Goal: Transaction & Acquisition: Purchase product/service

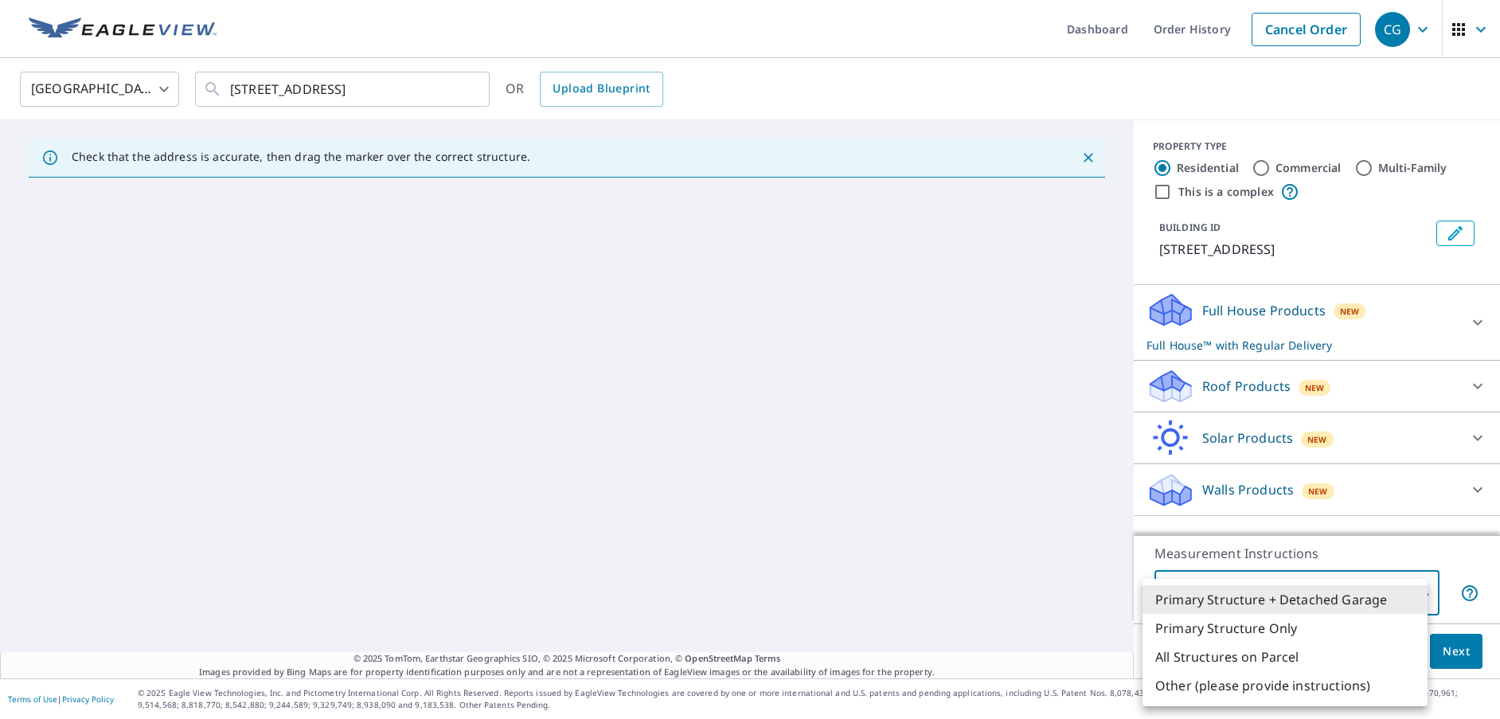
click at [1267, 377] on div at bounding box center [750, 359] width 1500 height 719
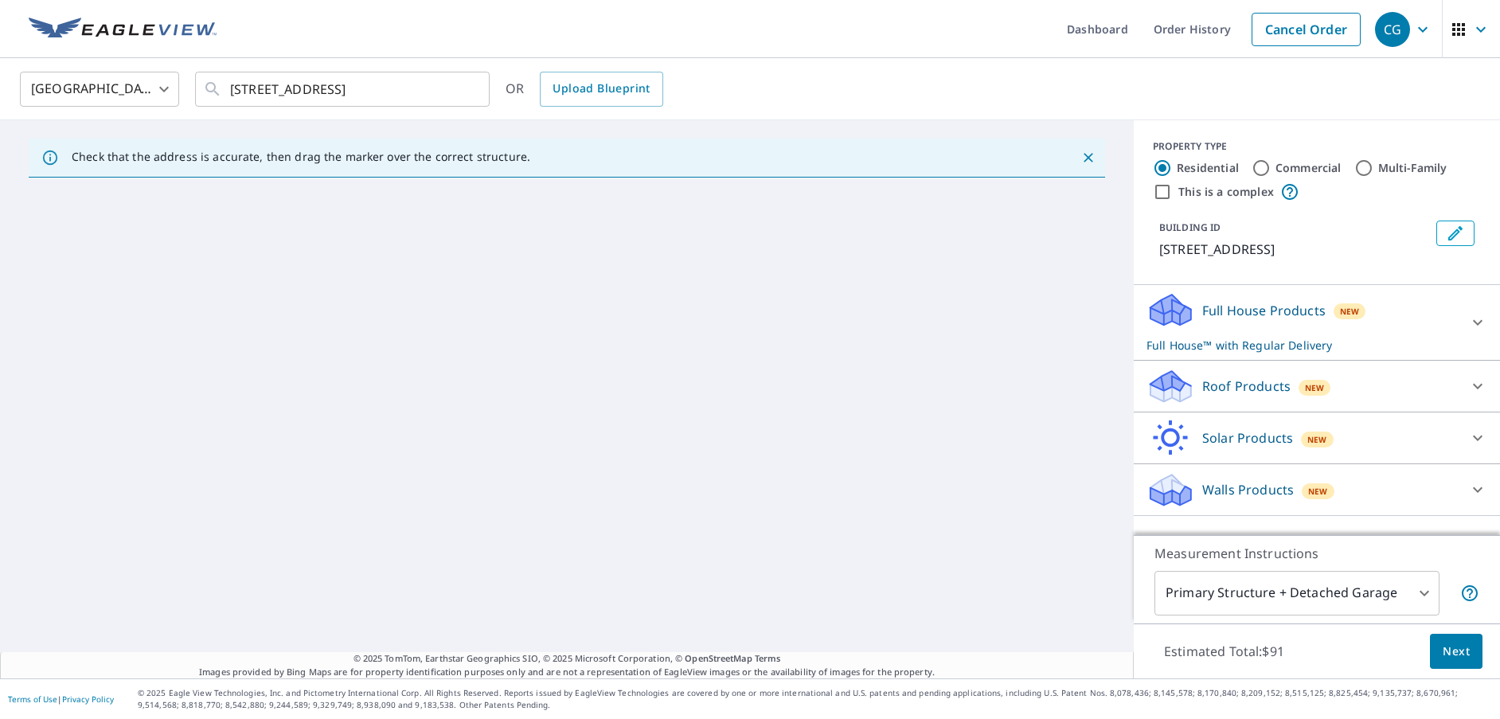
click at [1209, 396] on div "Roof Products New" at bounding box center [1302, 386] width 312 height 37
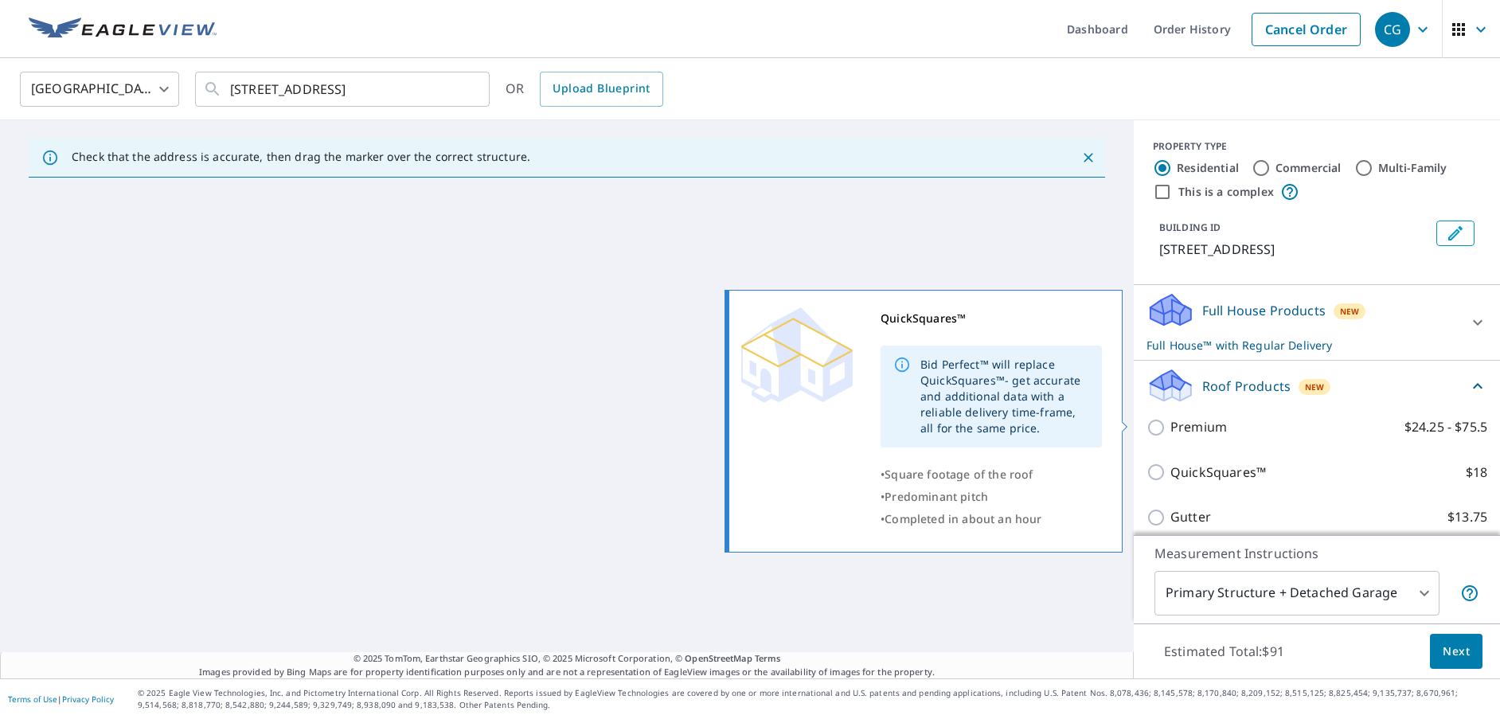
scroll to position [159, 0]
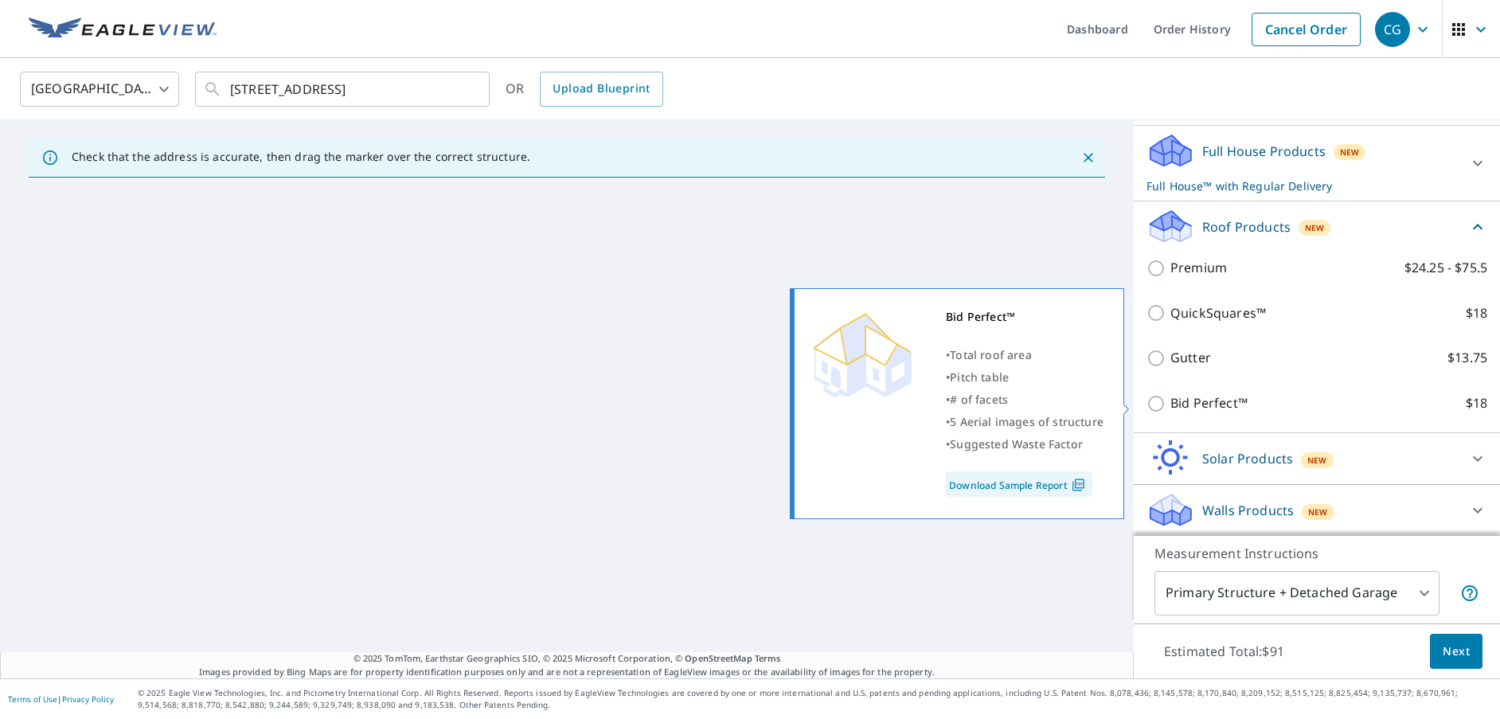
click at [1146, 396] on input "Bid Perfect™ $18" at bounding box center [1158, 403] width 24 height 19
checkbox input "true"
checkbox input "false"
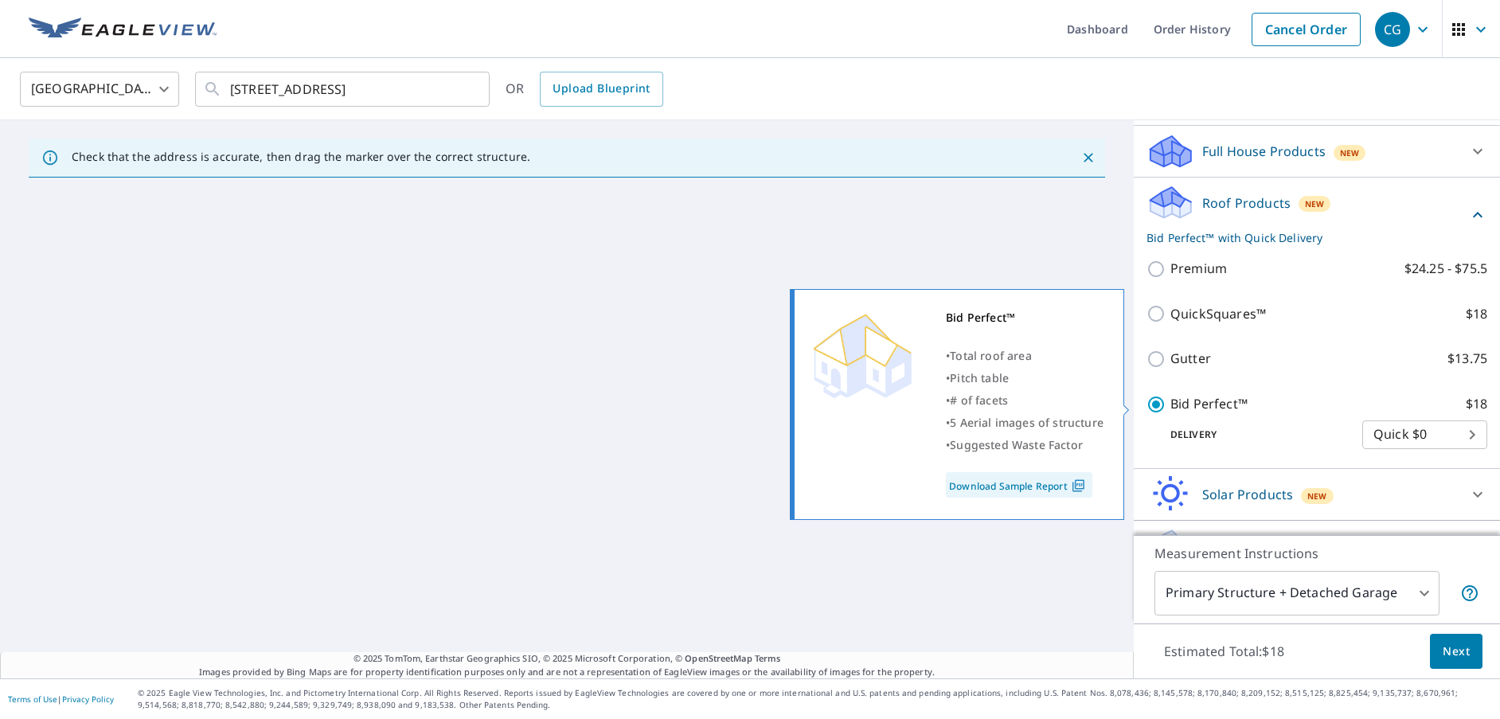
scroll to position [197, 0]
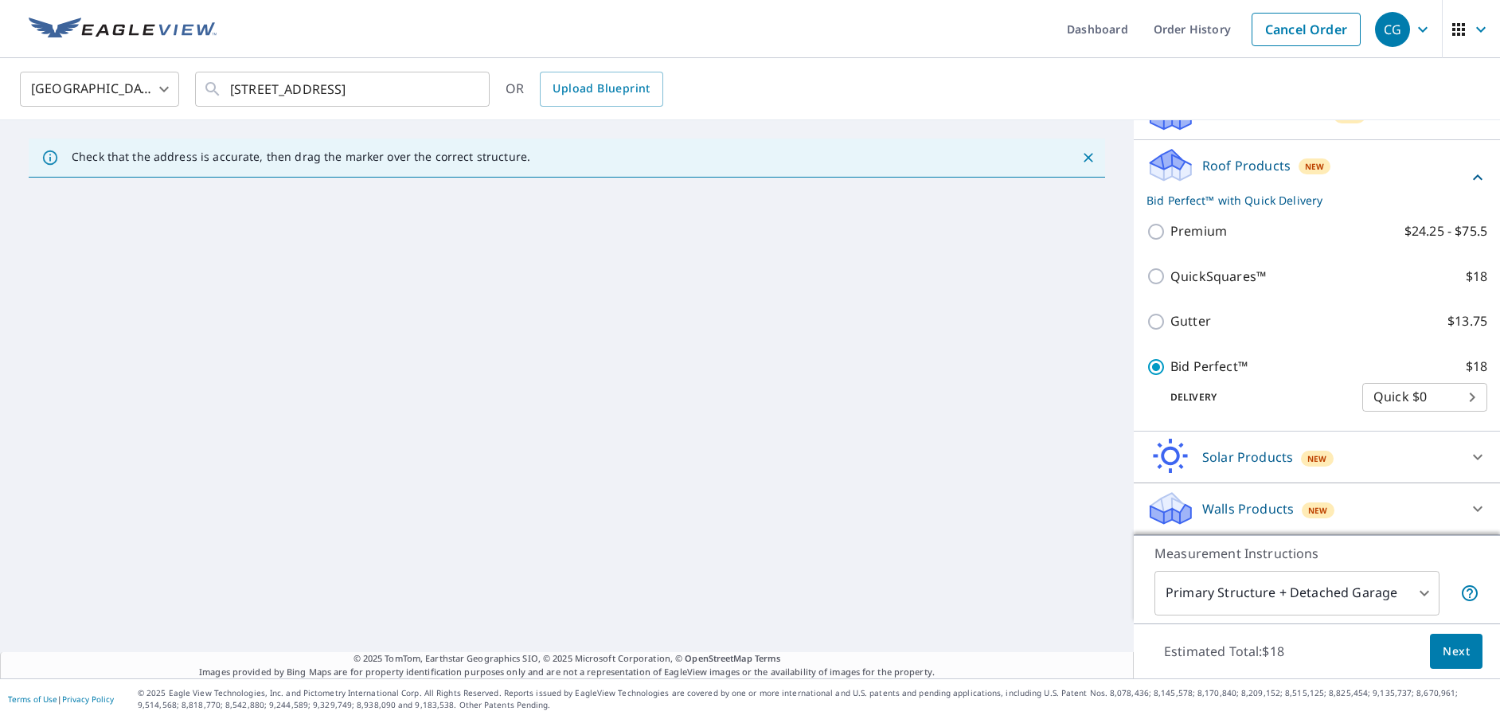
click at [1336, 600] on body "CG CG Dashboard Order History Cancel Order CG [GEOGRAPHIC_DATA] [GEOGRAPHIC_DAT…" at bounding box center [750, 359] width 1500 height 719
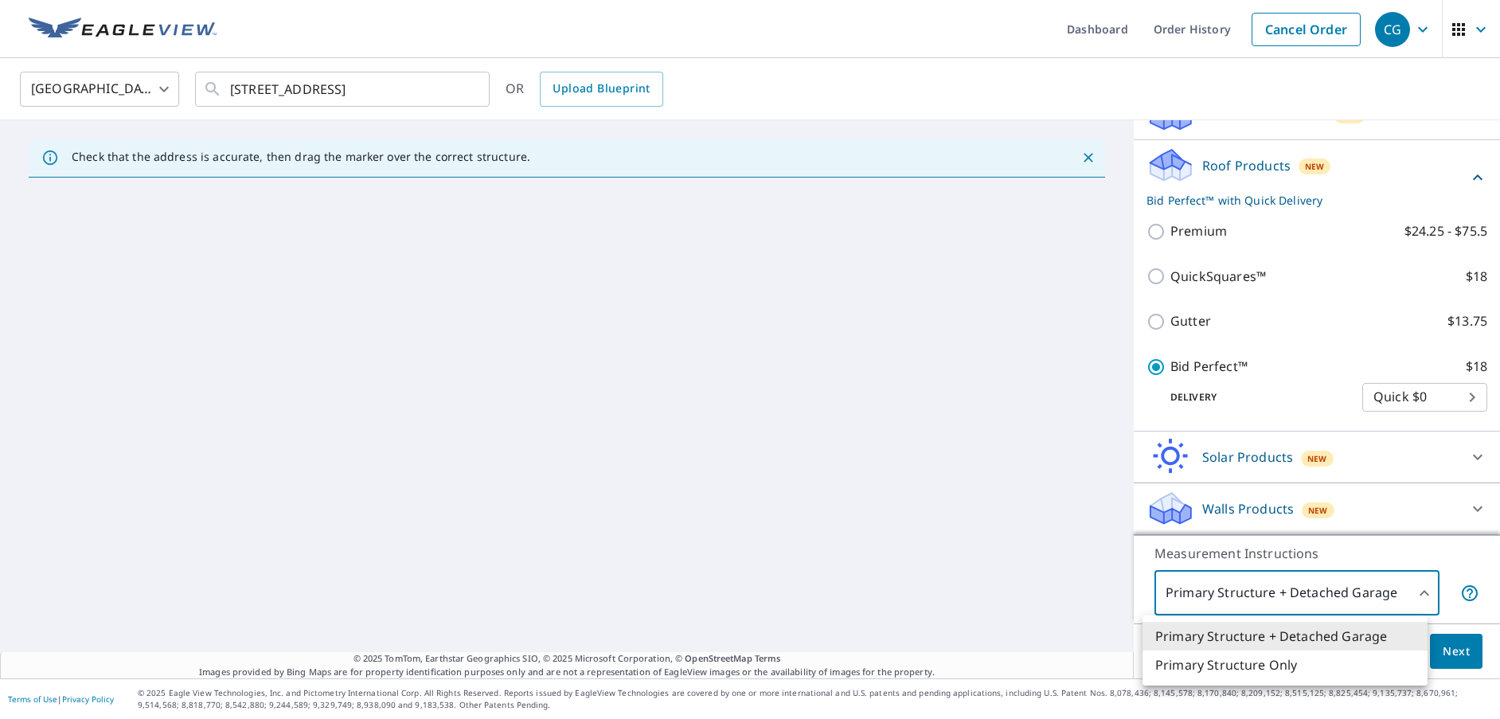
click at [1243, 671] on li "Primary Structure Only" at bounding box center [1284, 664] width 285 height 29
type input "2"
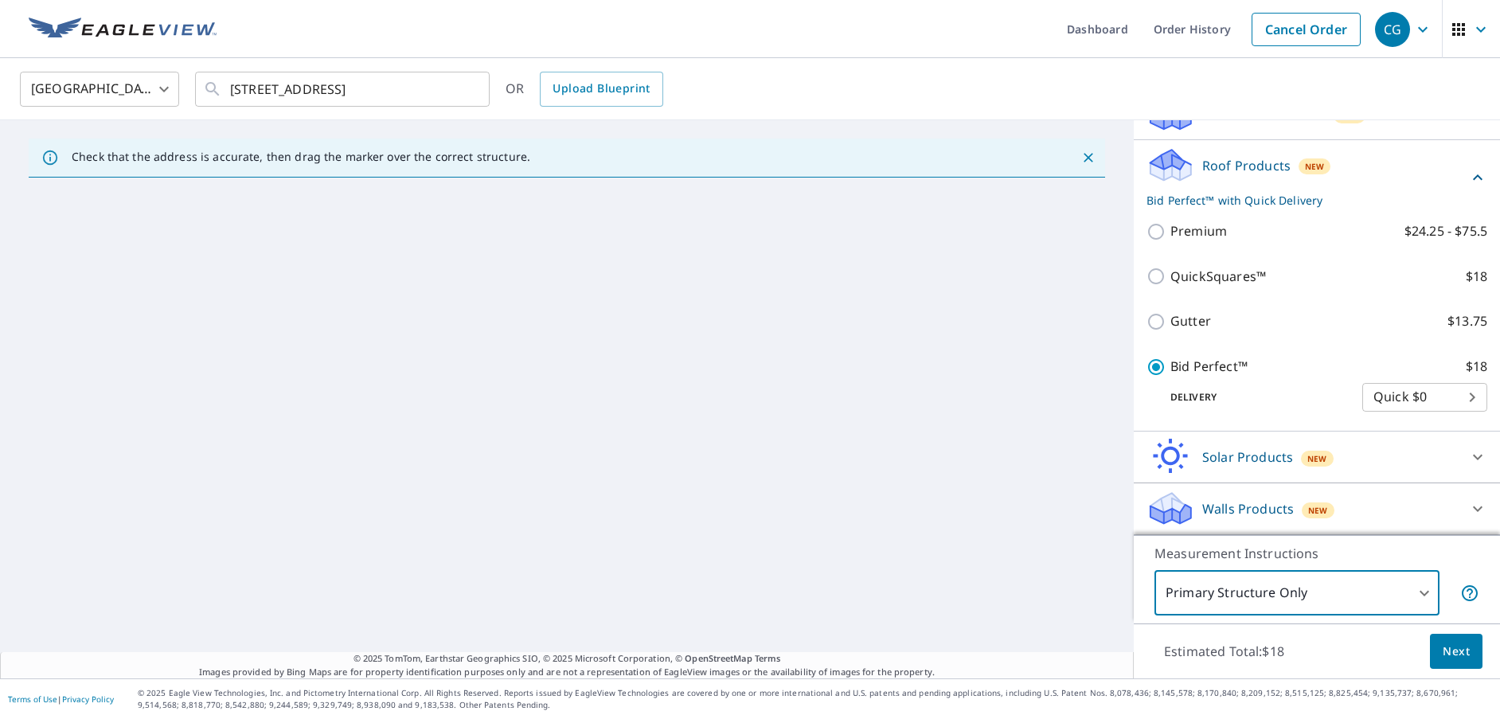
click at [1460, 641] on button "Next" at bounding box center [1456, 652] width 53 height 36
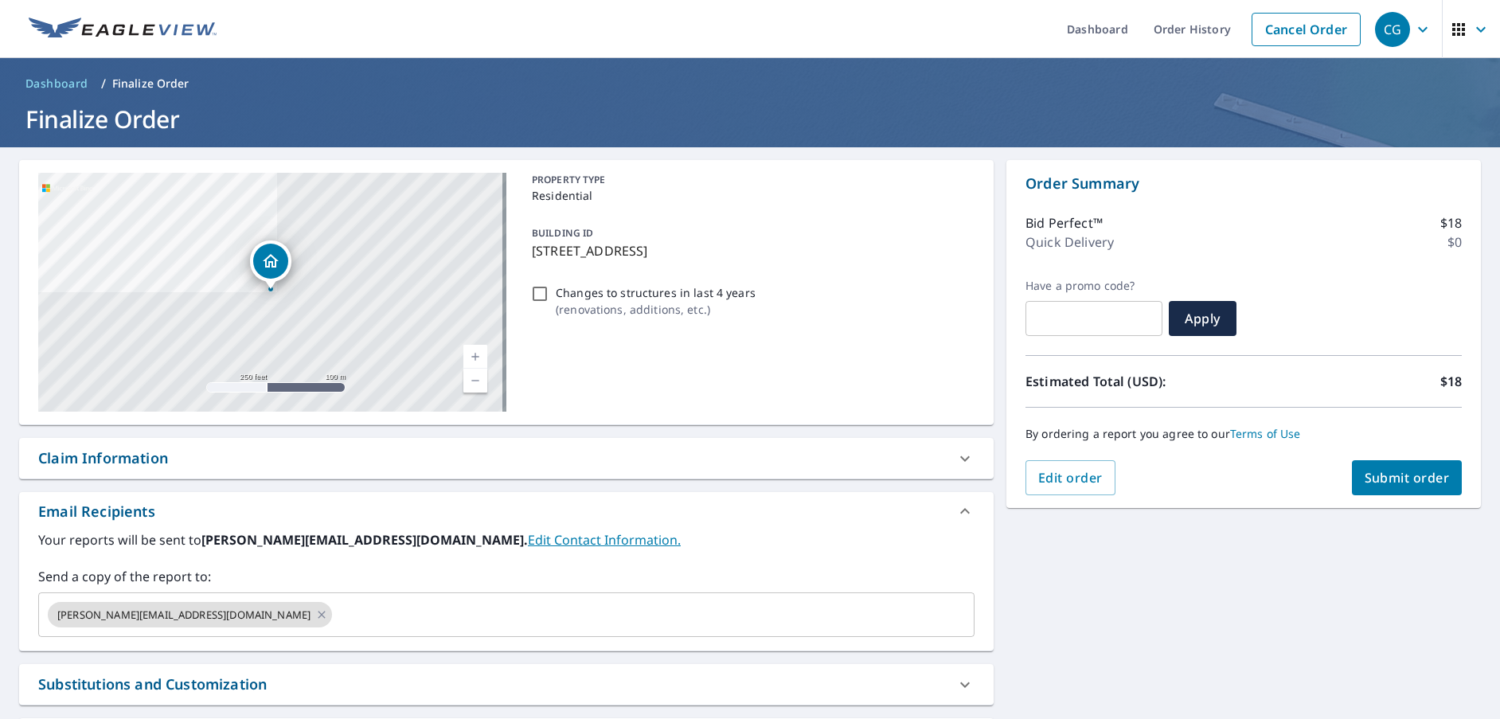
click at [474, 356] on link "Current Level 17, Zoom In" at bounding box center [475, 357] width 24 height 24
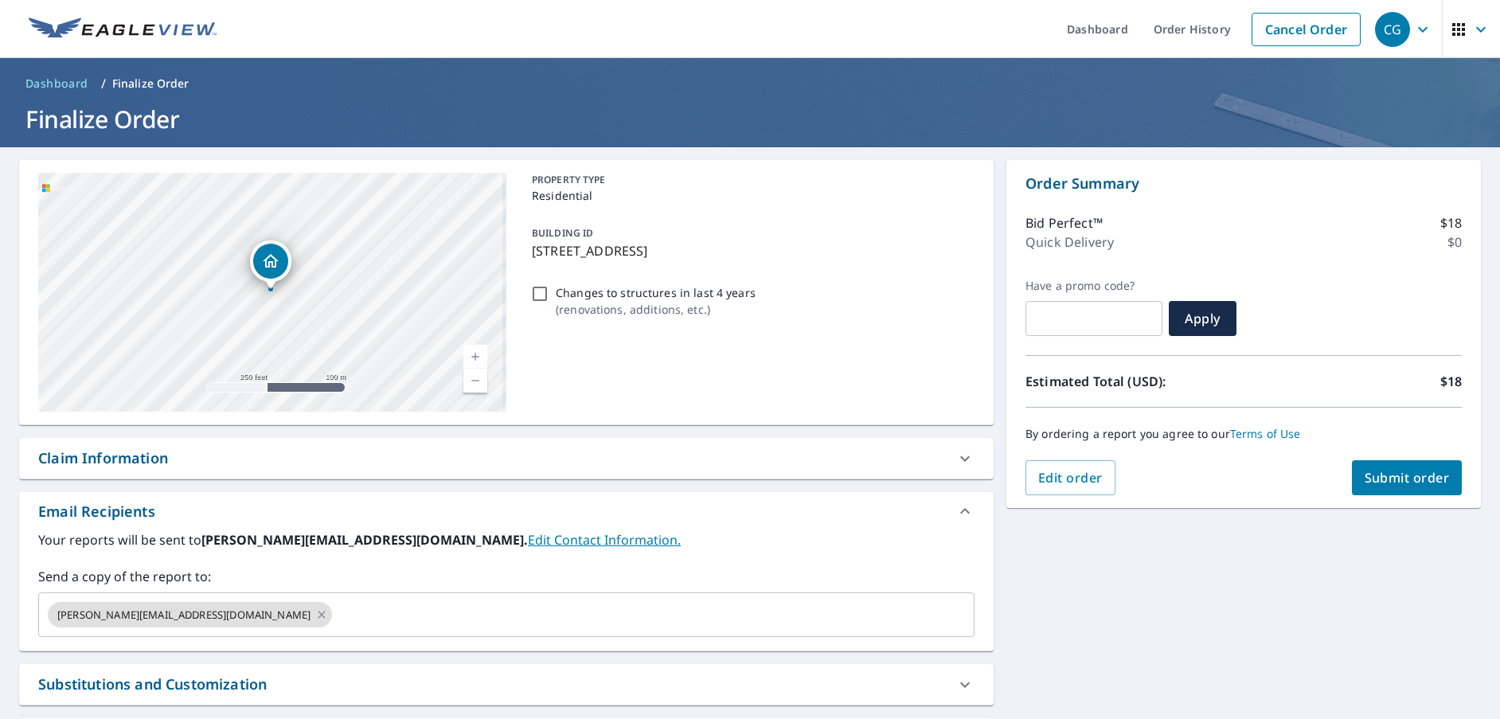
click at [474, 356] on link "Current Level 17, Zoom In" at bounding box center [475, 357] width 24 height 24
click at [474, 356] on link "Current Level 19, Zoom In" at bounding box center [475, 357] width 24 height 24
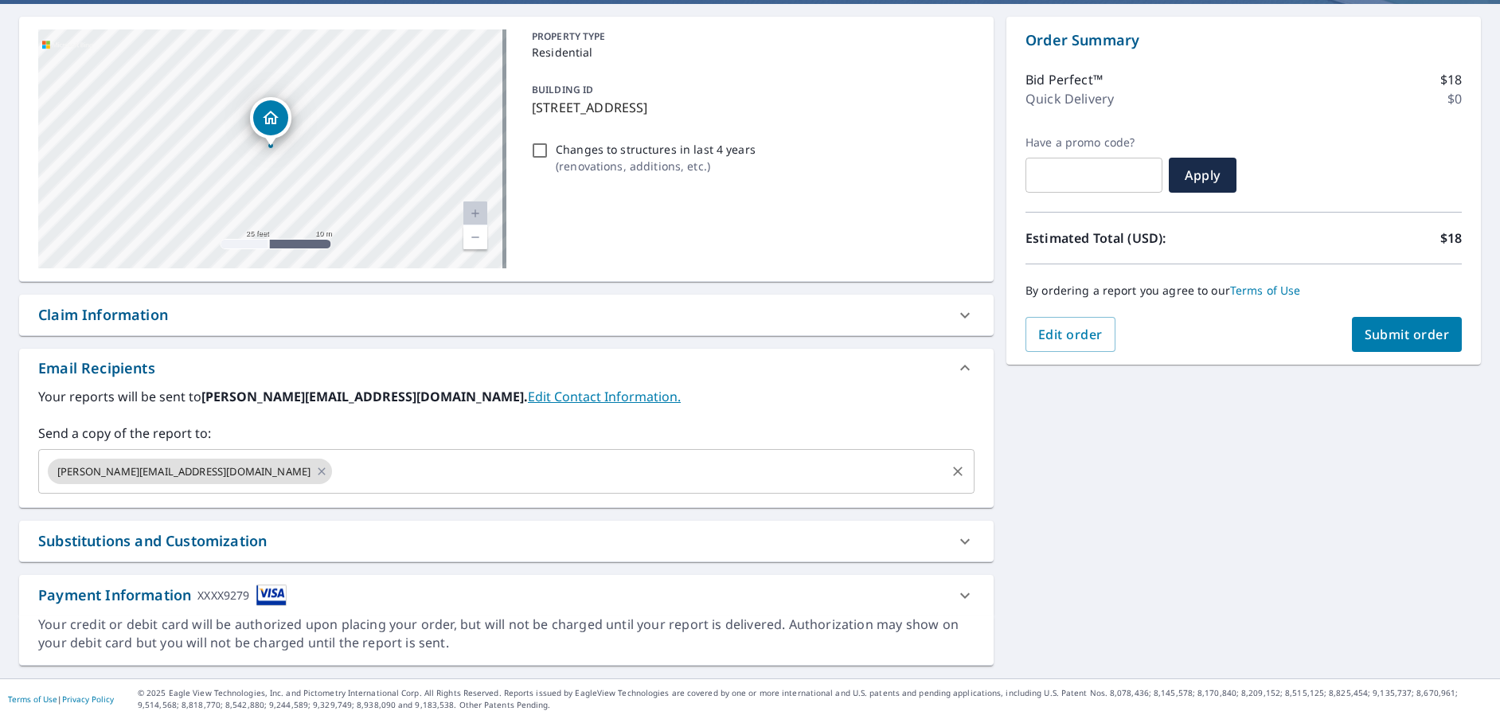
click at [334, 474] on input "text" at bounding box center [638, 471] width 609 height 30
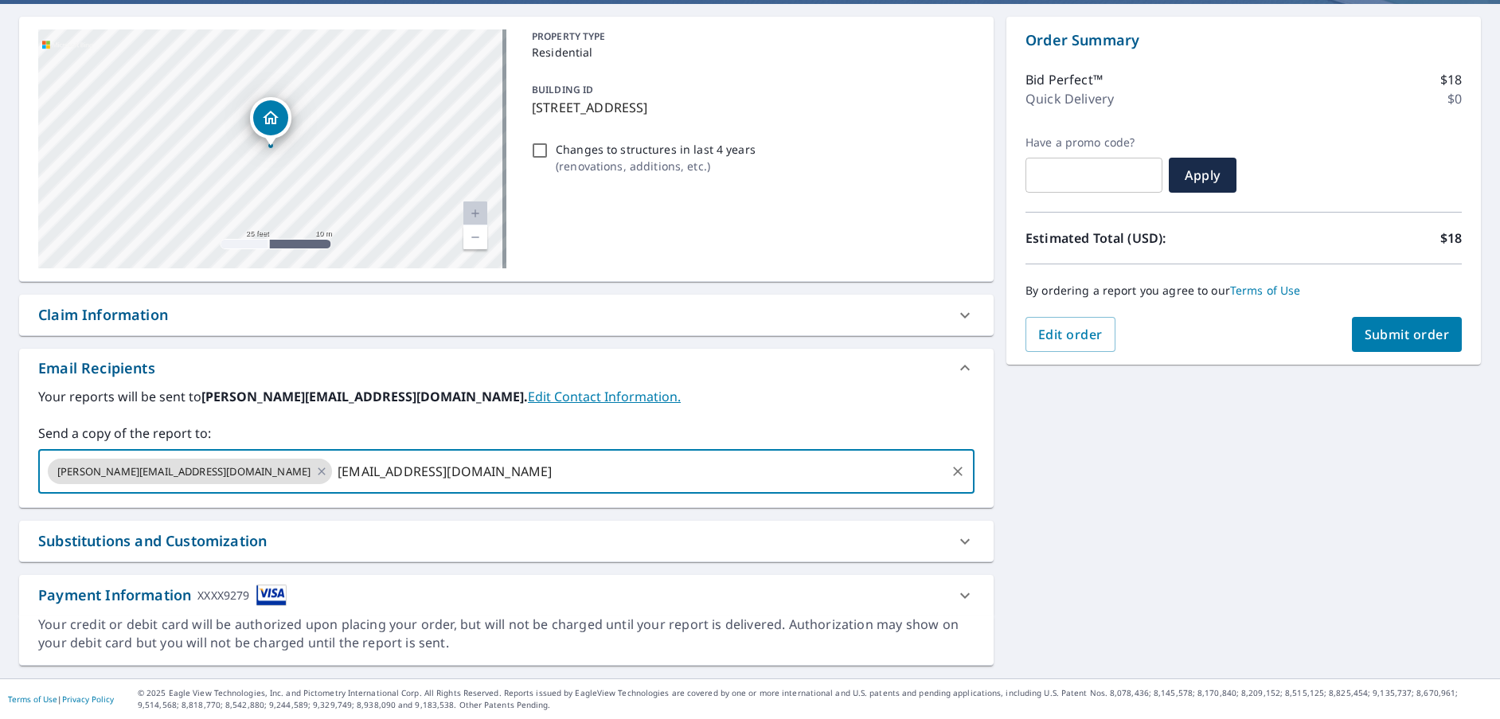
type input "[EMAIL_ADDRESS][DOMAIN_NAME]"
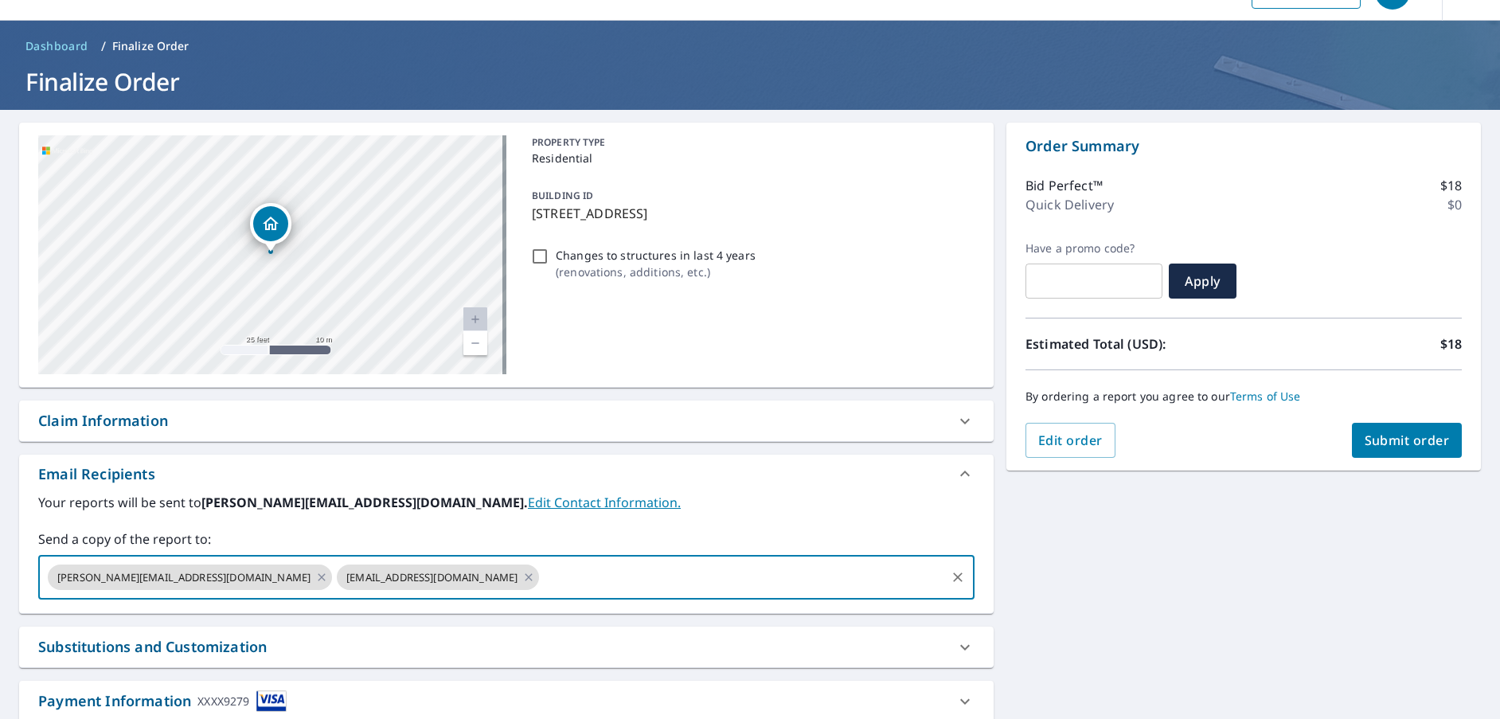
scroll to position [0, 0]
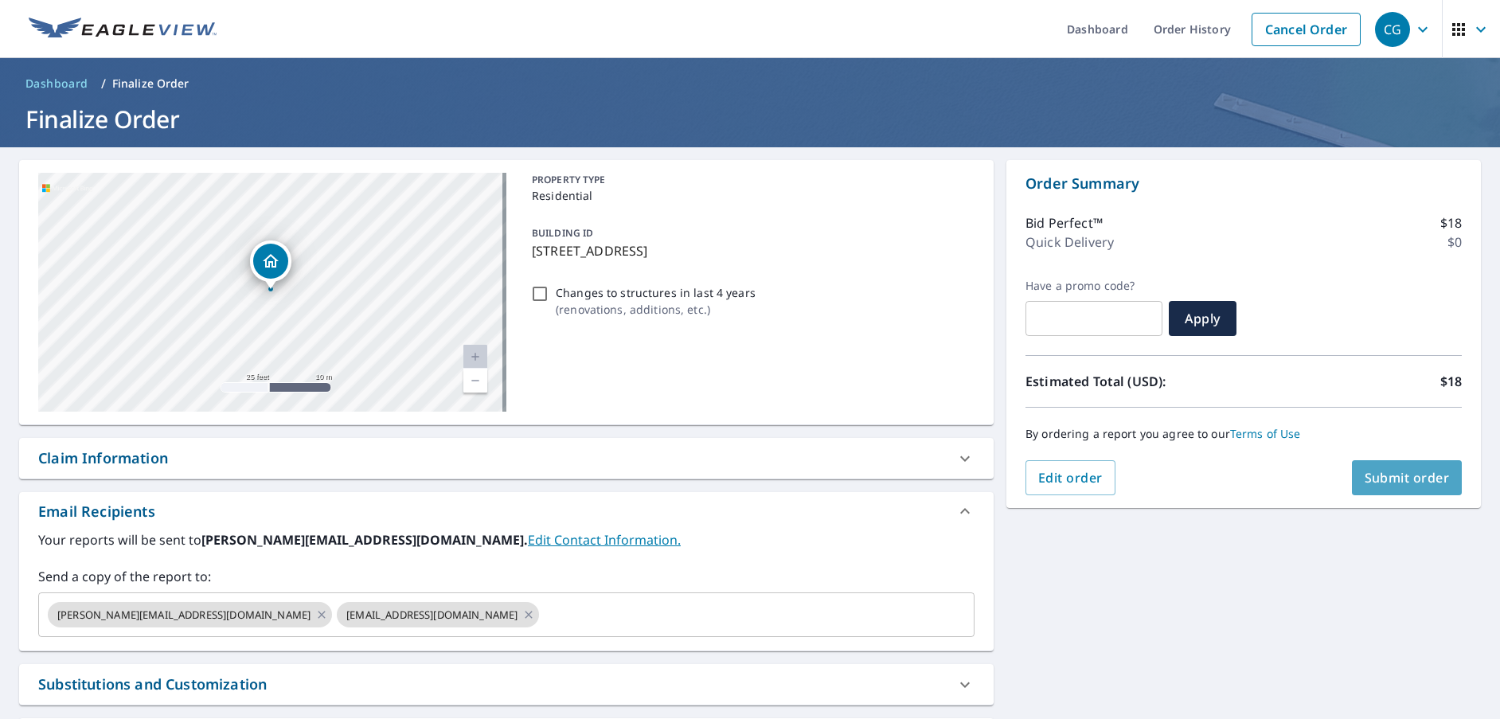
click at [1399, 487] on button "Submit order" at bounding box center [1407, 477] width 111 height 35
checkbox input "true"
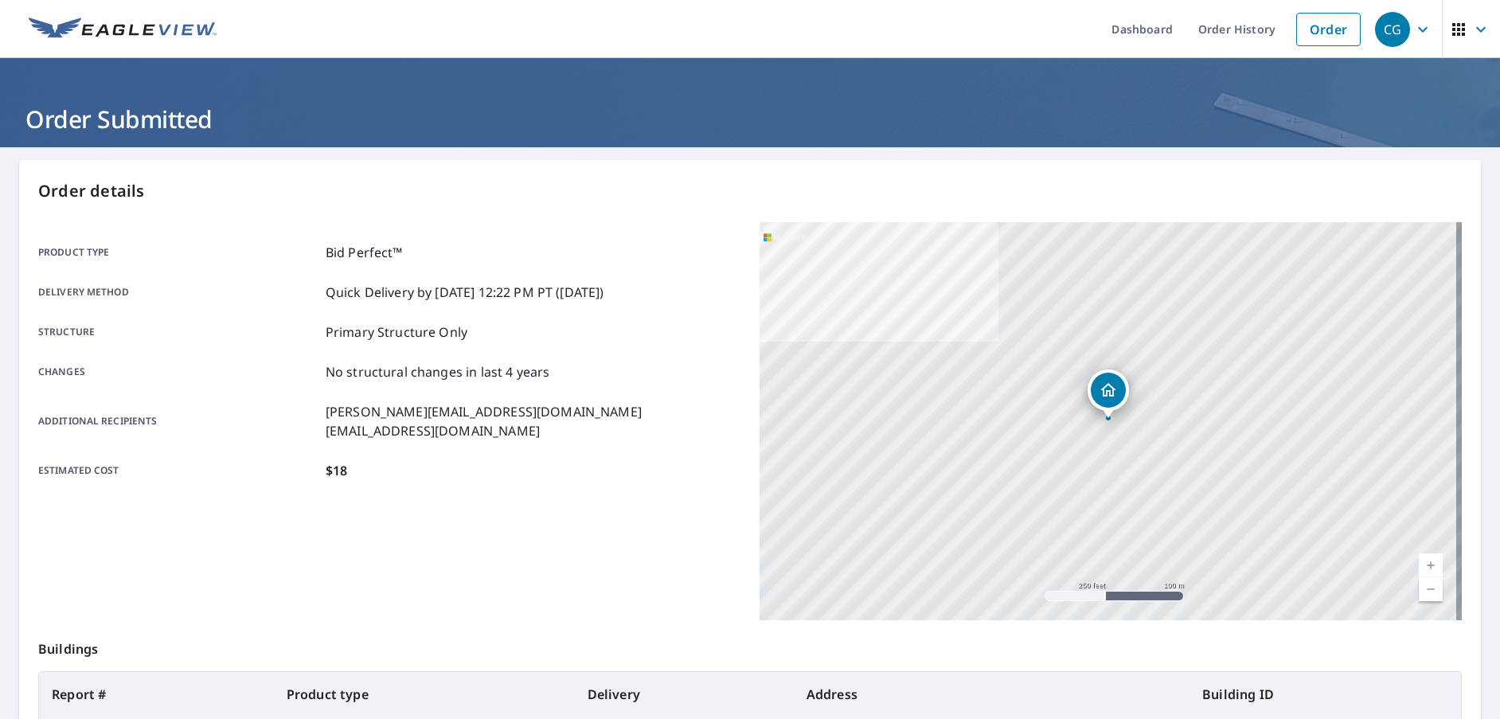
click at [154, 22] on img at bounding box center [123, 30] width 188 height 24
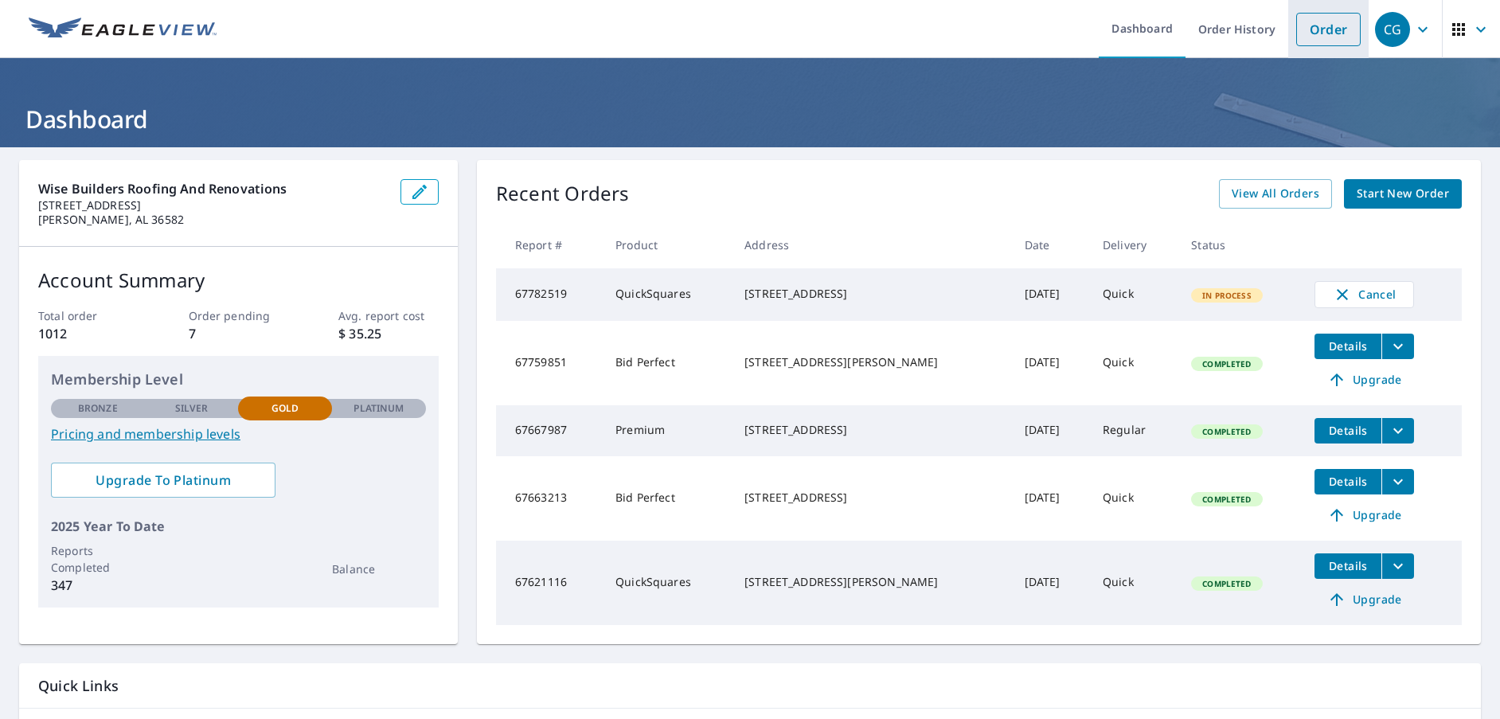
click at [1335, 35] on link "Order" at bounding box center [1328, 29] width 64 height 33
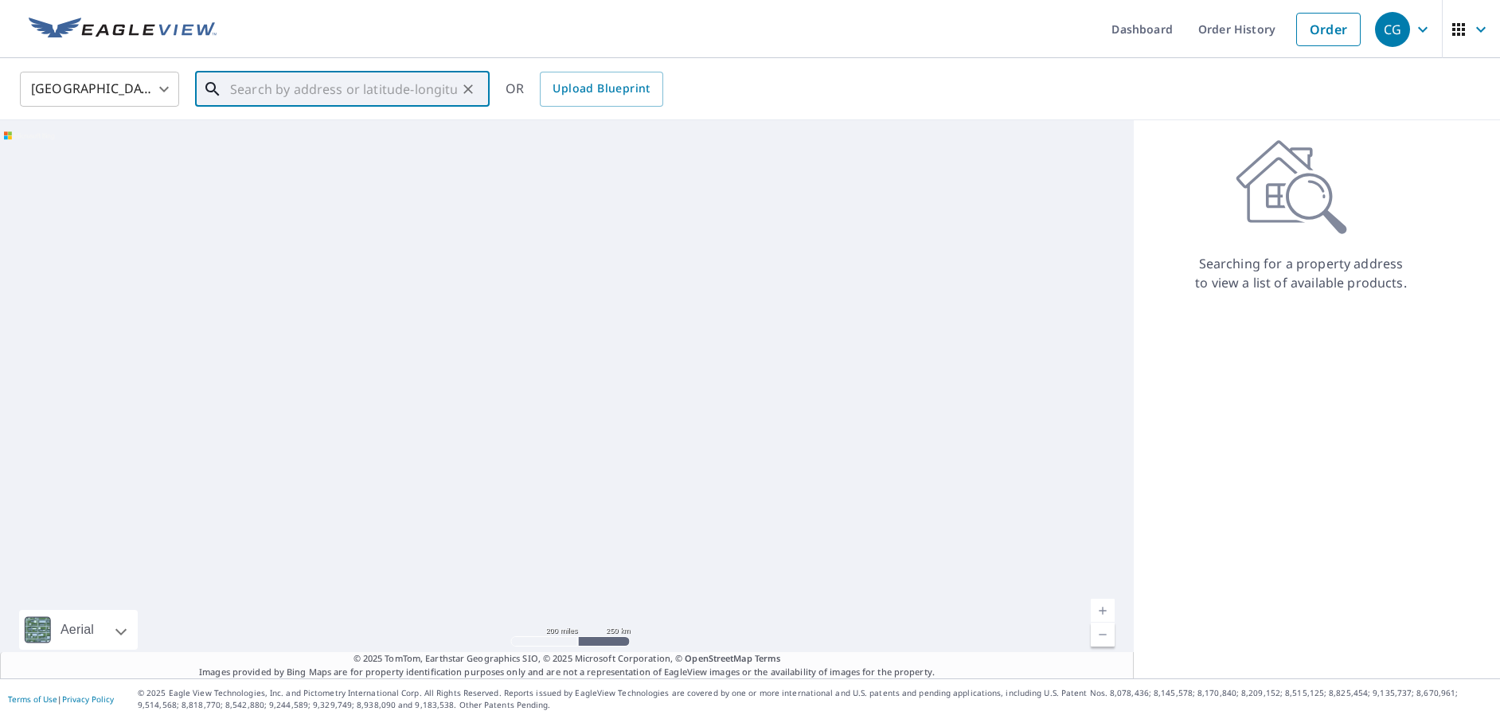
click at [287, 88] on input "text" at bounding box center [343, 89] width 227 height 45
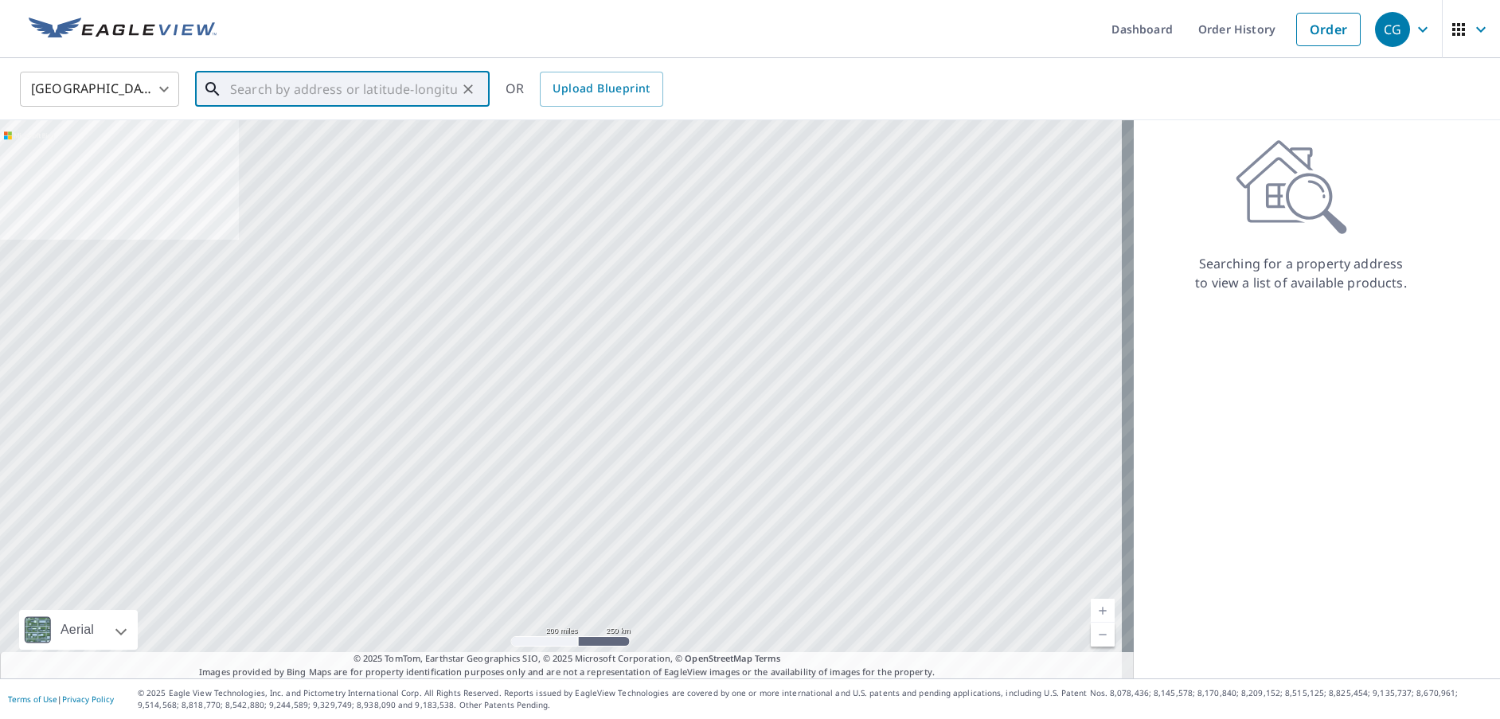
click at [269, 99] on input "text" at bounding box center [343, 89] width 227 height 45
paste input "[STREET_ADDRESS]"
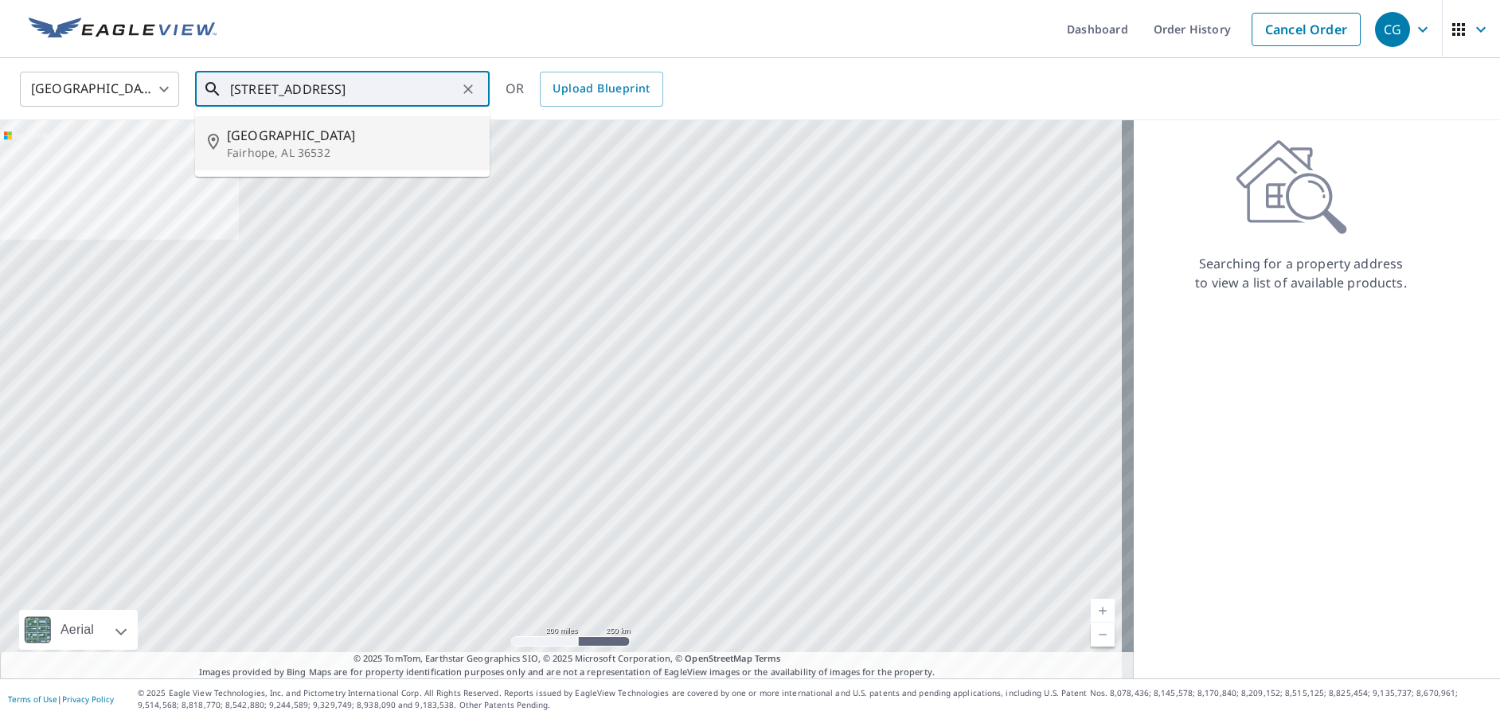
click at [295, 148] on p "Fairhope, AL 36532" at bounding box center [352, 153] width 250 height 16
type input "[STREET_ADDRESS]"
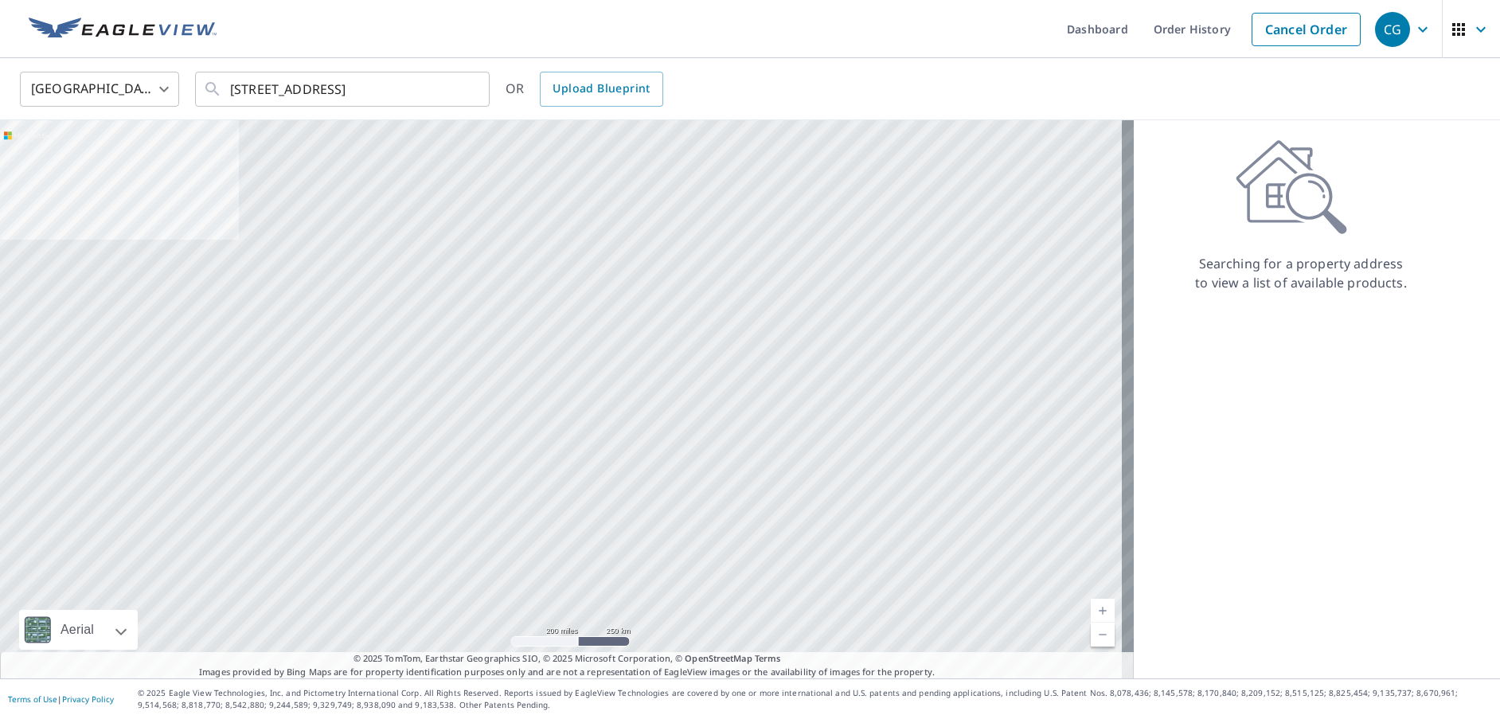
scroll to position [0, 0]
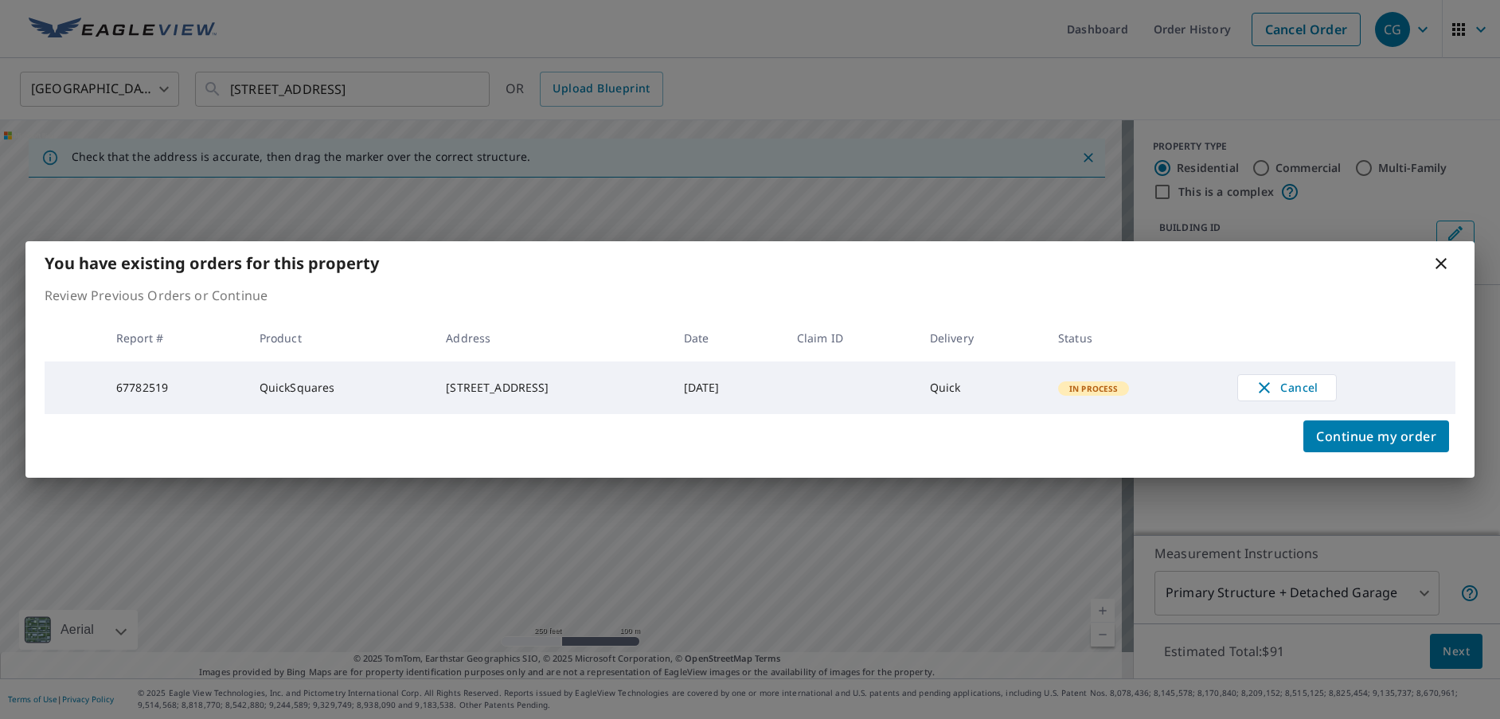
click at [1442, 267] on icon at bounding box center [1440, 263] width 19 height 19
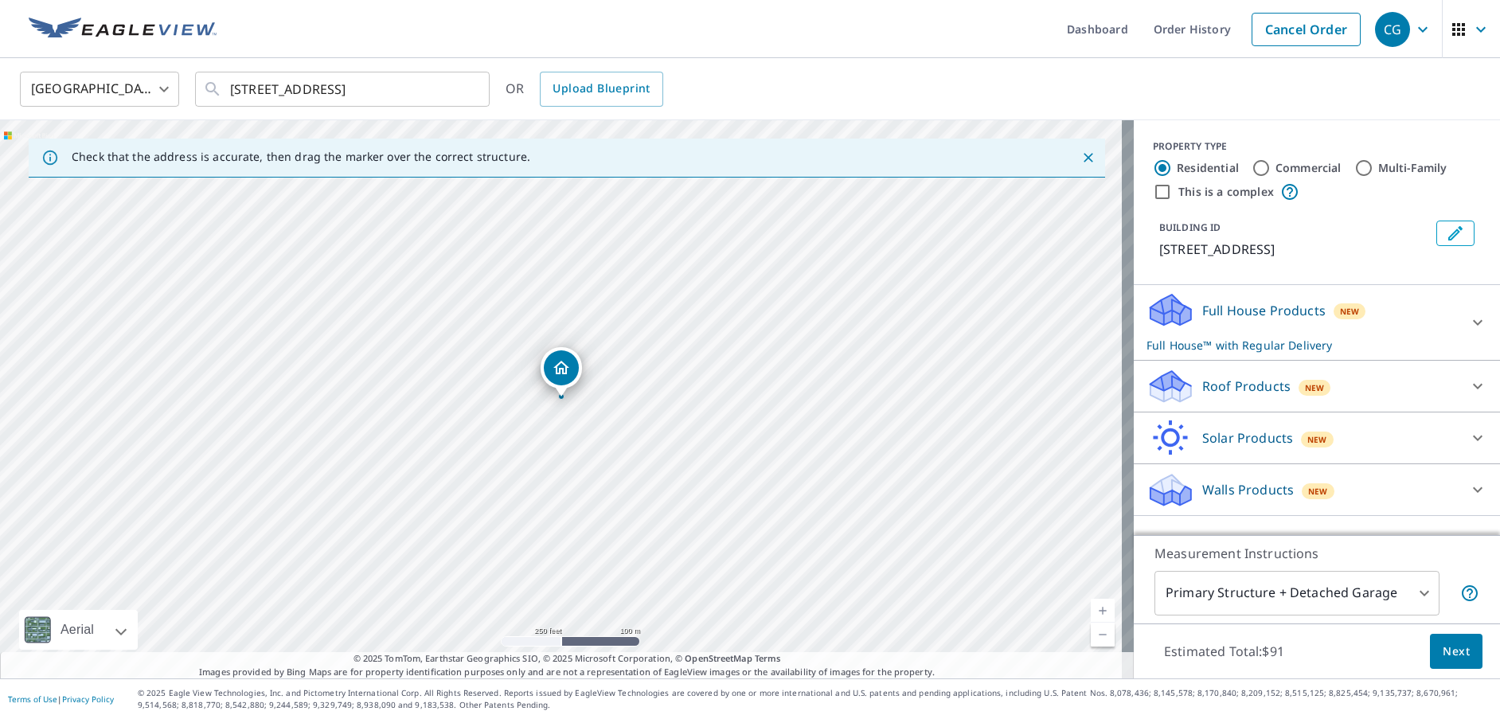
click at [1266, 379] on p "Roof Products" at bounding box center [1246, 386] width 88 height 19
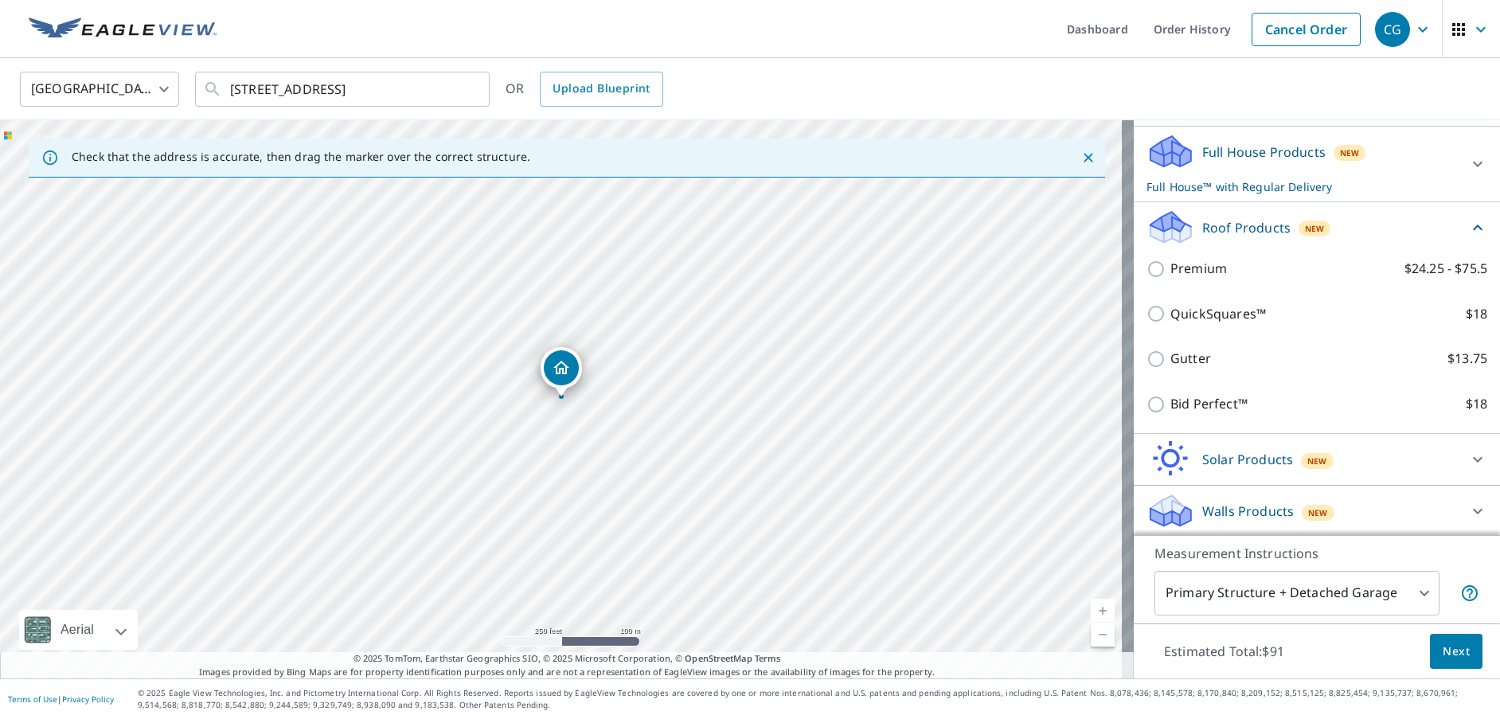
scroll to position [159, 0]
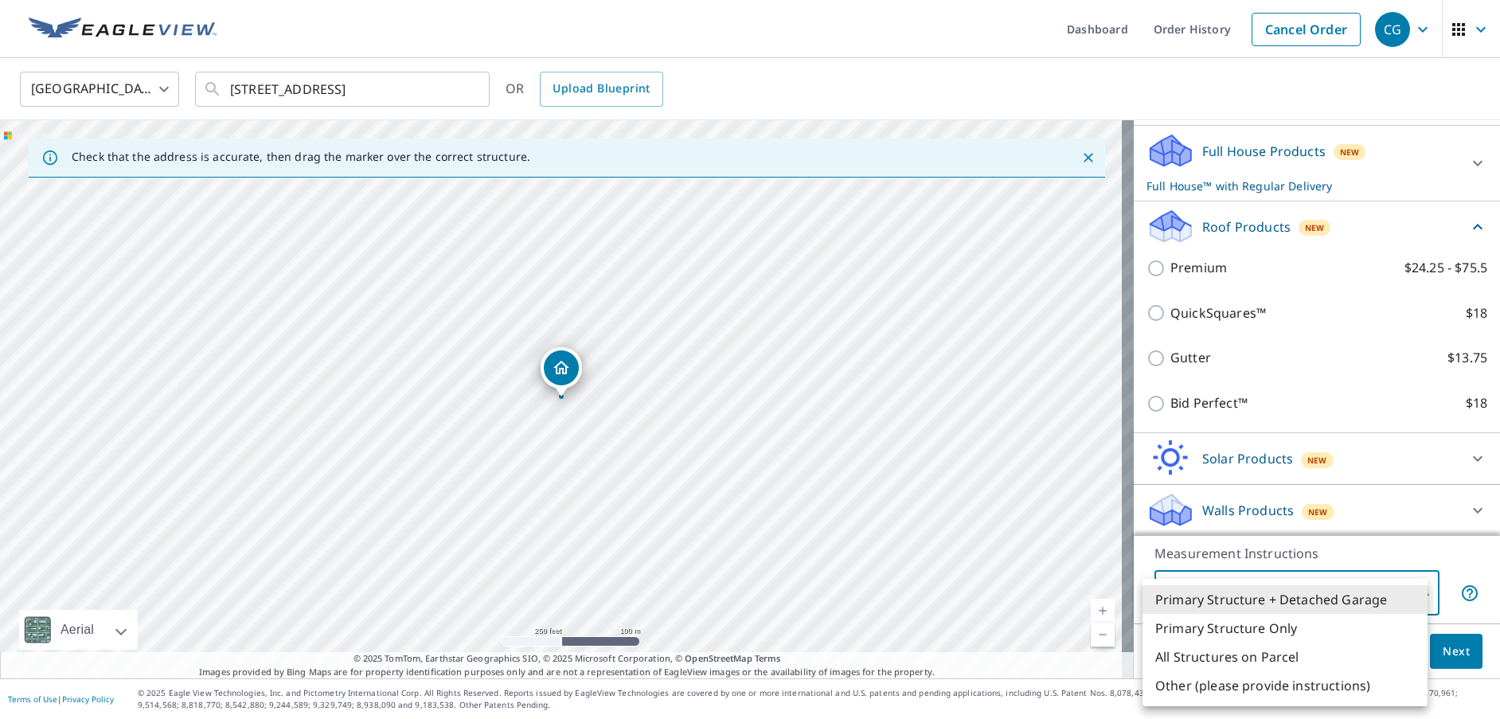
click at [1403, 591] on body "CG CG Dashboard Order History Cancel Order CG [GEOGRAPHIC_DATA] [GEOGRAPHIC_DAT…" at bounding box center [750, 359] width 1500 height 719
click at [1247, 620] on li "Primary Structure Only" at bounding box center [1284, 628] width 285 height 29
type input "2"
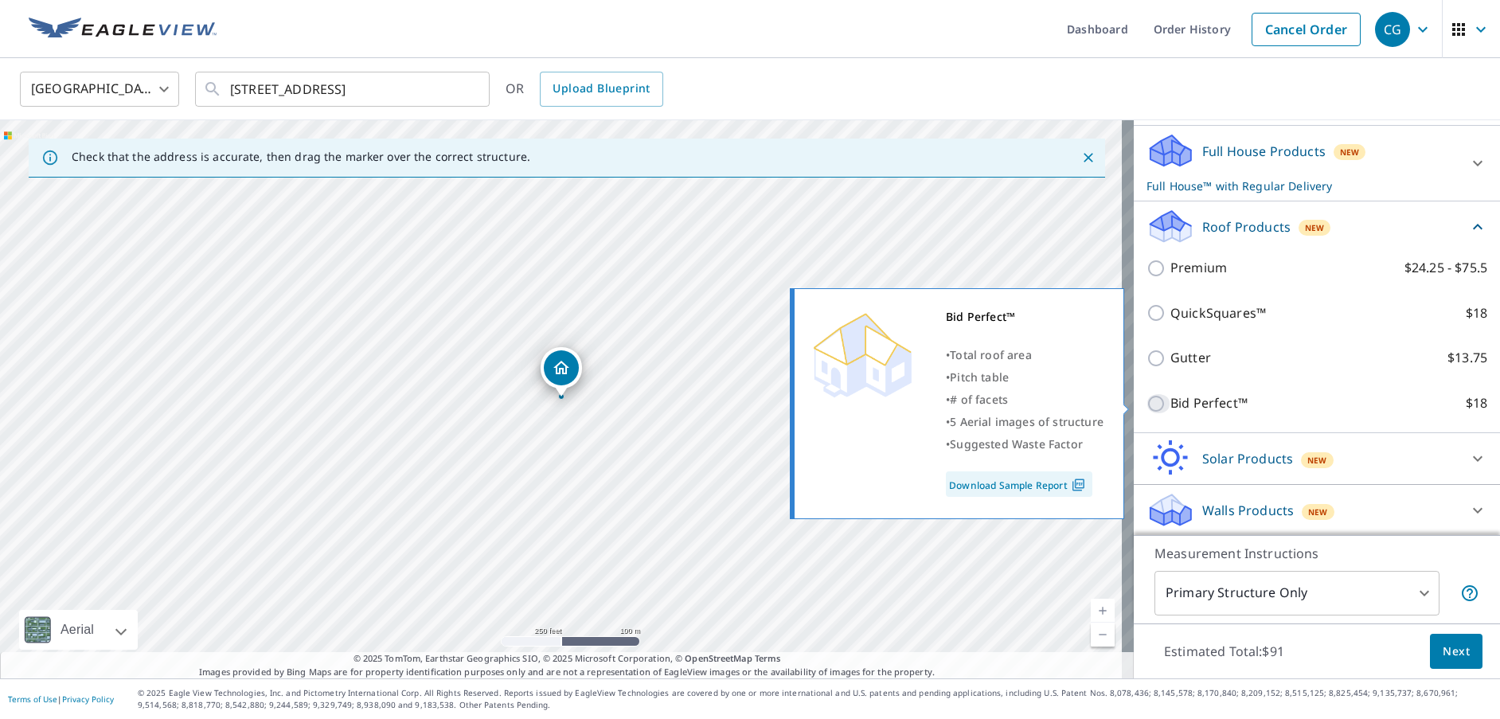
click at [1150, 408] on input "Bid Perfect™ $18" at bounding box center [1158, 403] width 24 height 19
checkbox input "true"
type input "1"
checkbox input "false"
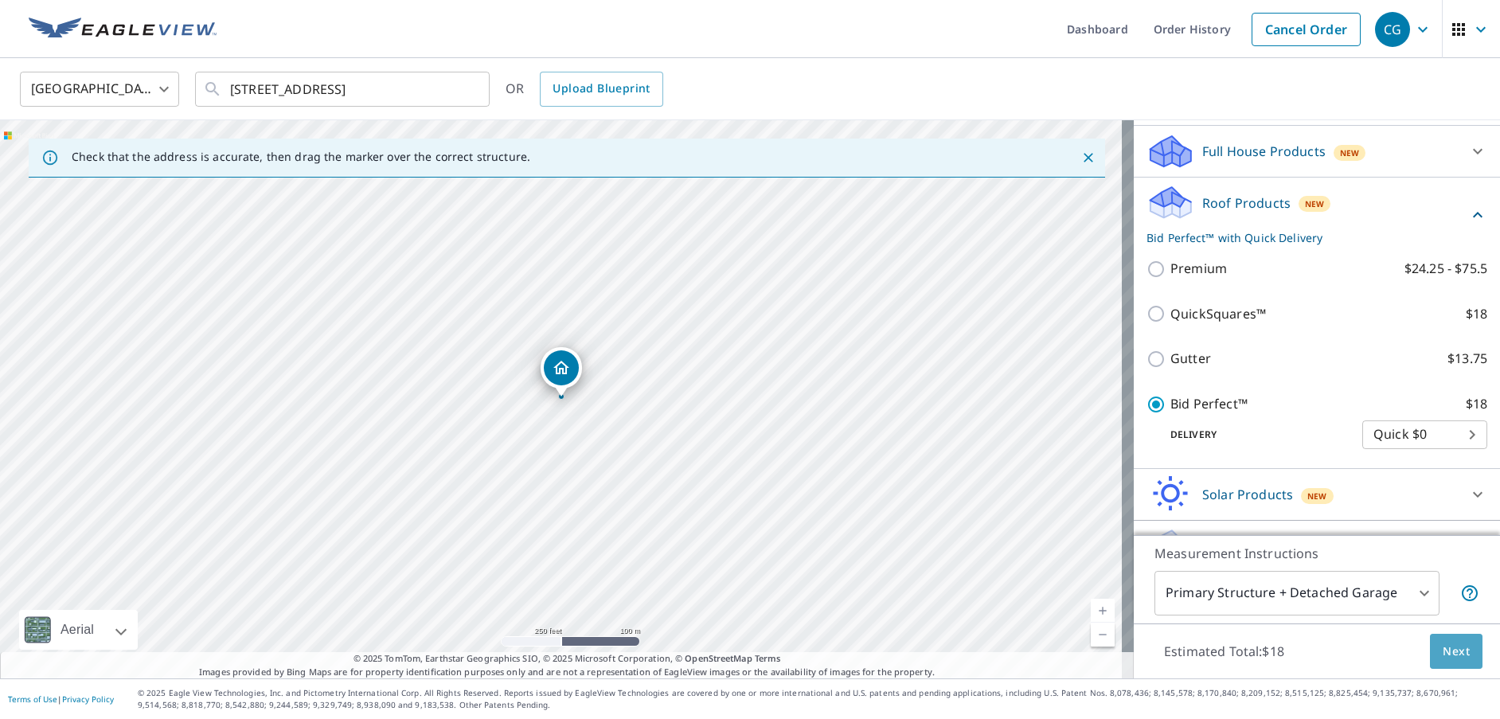
click at [1460, 654] on button "Next" at bounding box center [1456, 652] width 53 height 36
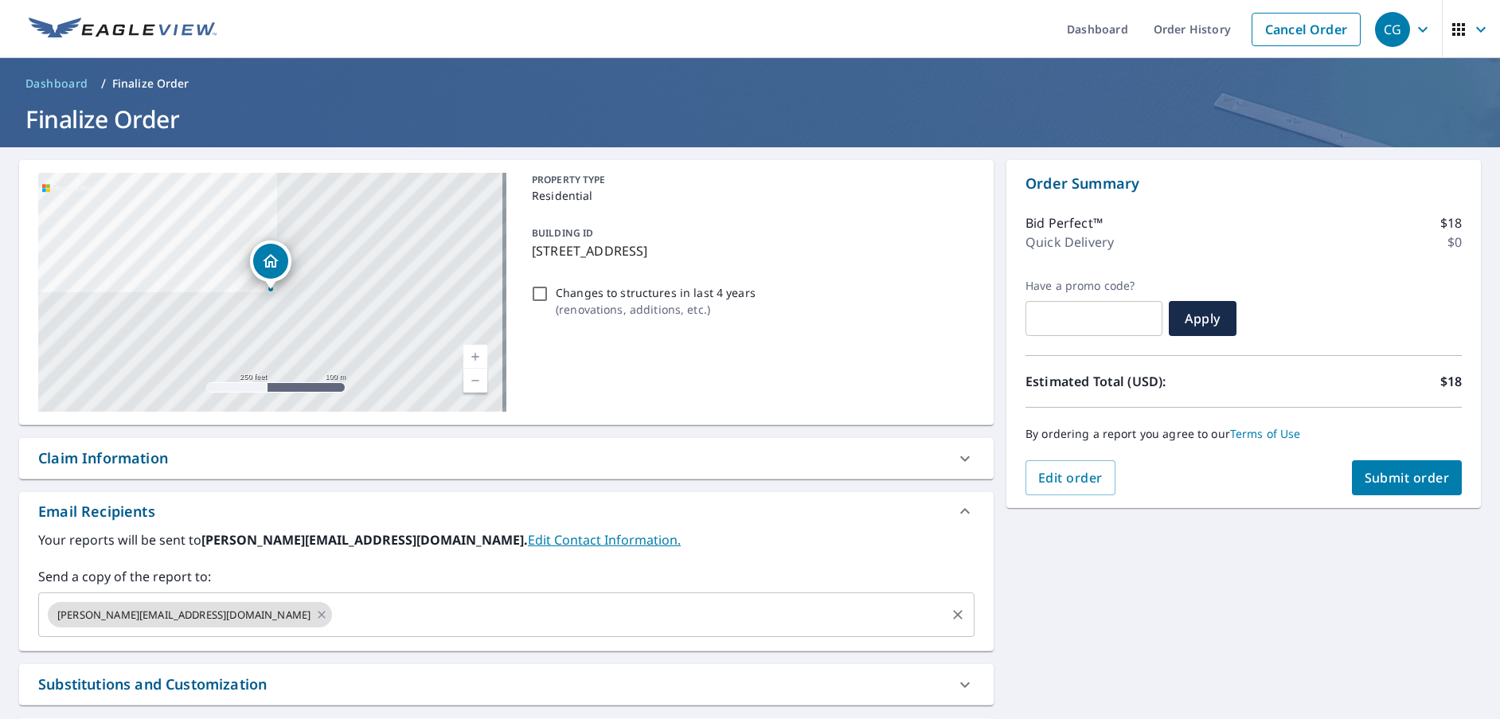
click at [334, 625] on input "text" at bounding box center [638, 614] width 609 height 30
